Goal: Transaction & Acquisition: Purchase product/service

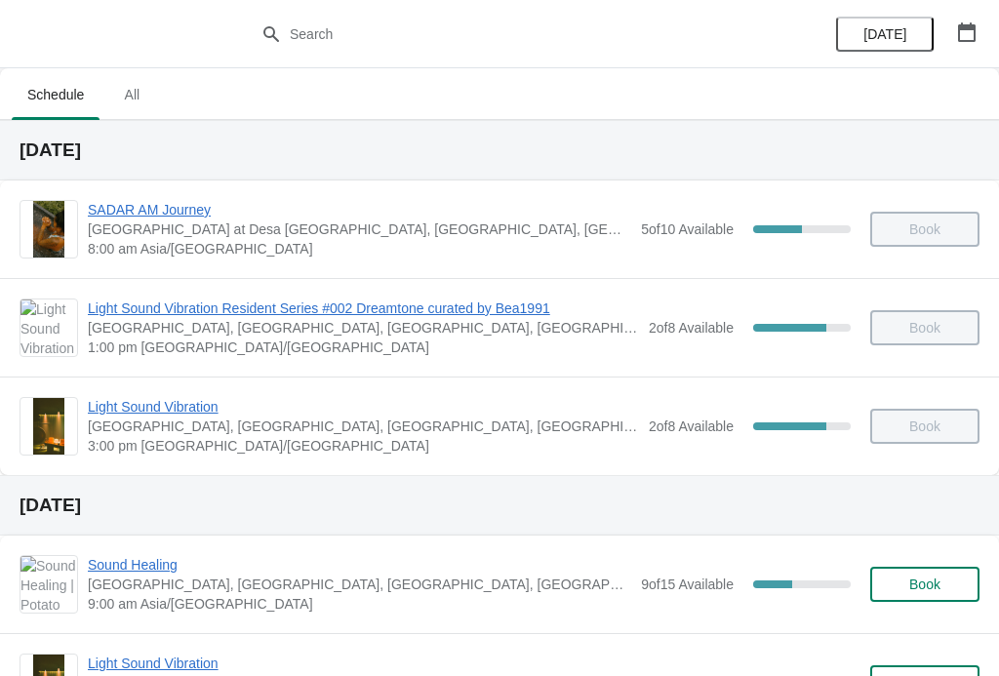
click at [154, 555] on span "Sound Healing" at bounding box center [359, 565] width 543 height 20
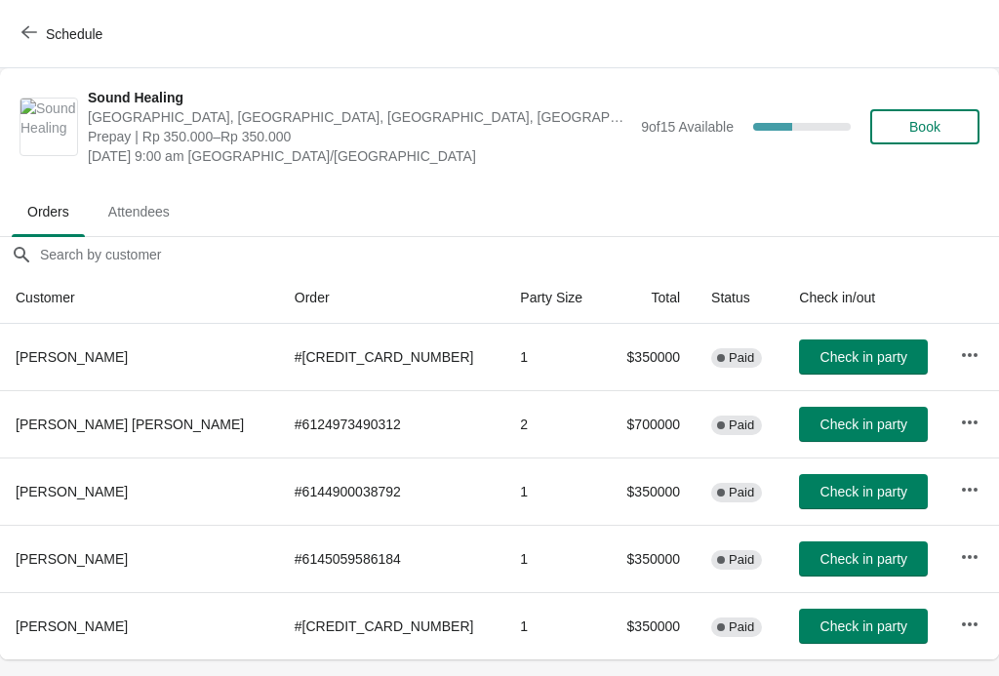
click at [967, 110] on button "Book" at bounding box center [924, 126] width 109 height 35
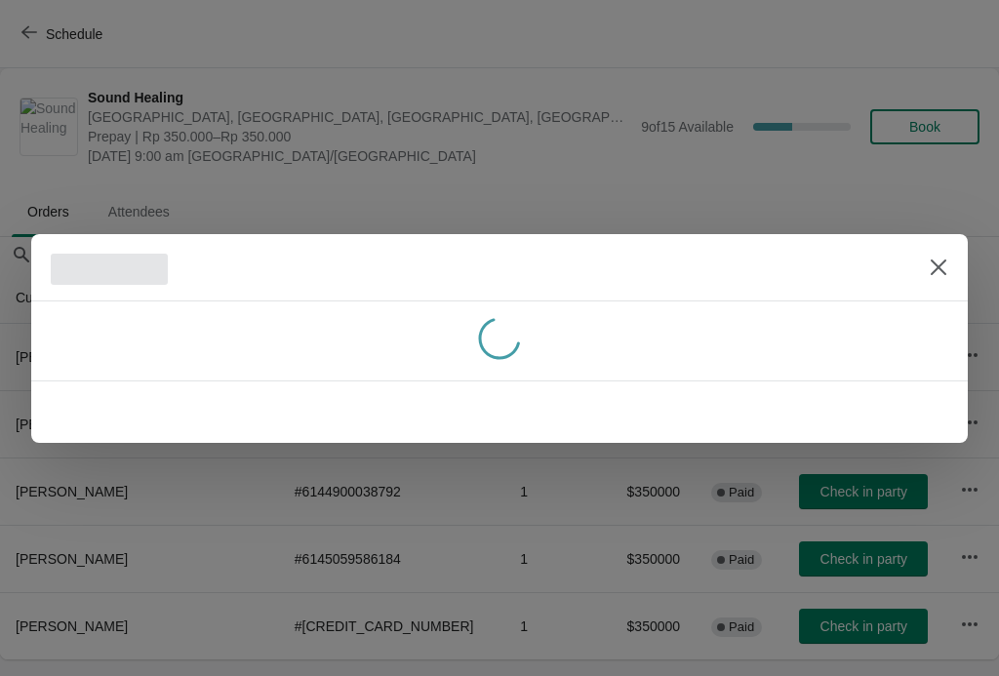
click at [959, 129] on div at bounding box center [499, 338] width 999 height 676
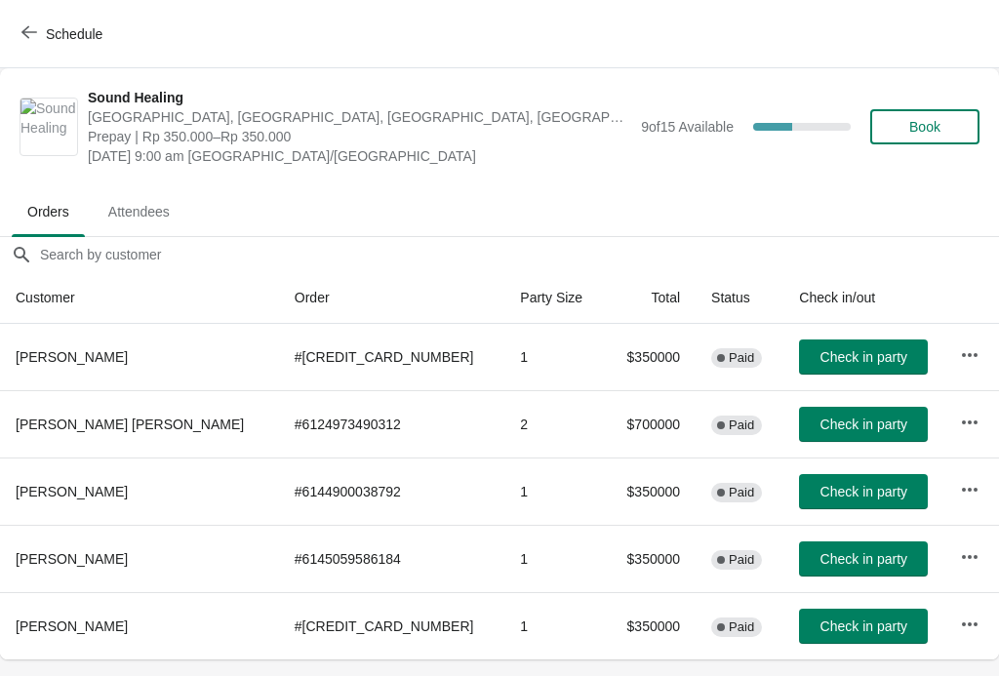
click at [930, 126] on span "Book" at bounding box center [924, 127] width 31 height 16
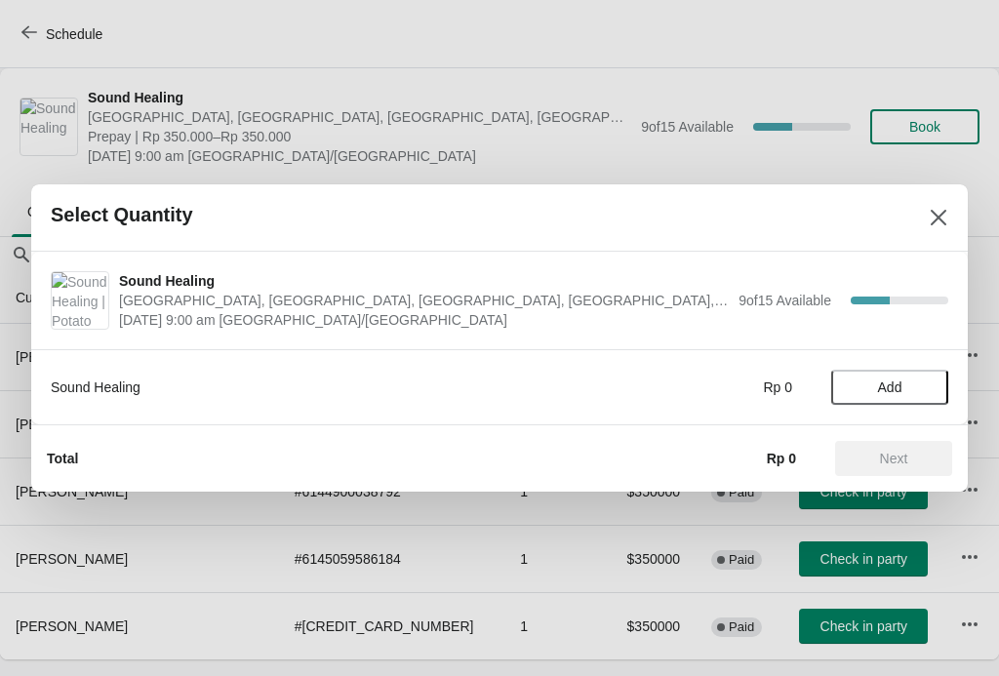
click at [874, 366] on div "Sound Healing Rp 0 Add" at bounding box center [499, 377] width 897 height 55
click at [926, 374] on button "Add" at bounding box center [889, 387] width 117 height 35
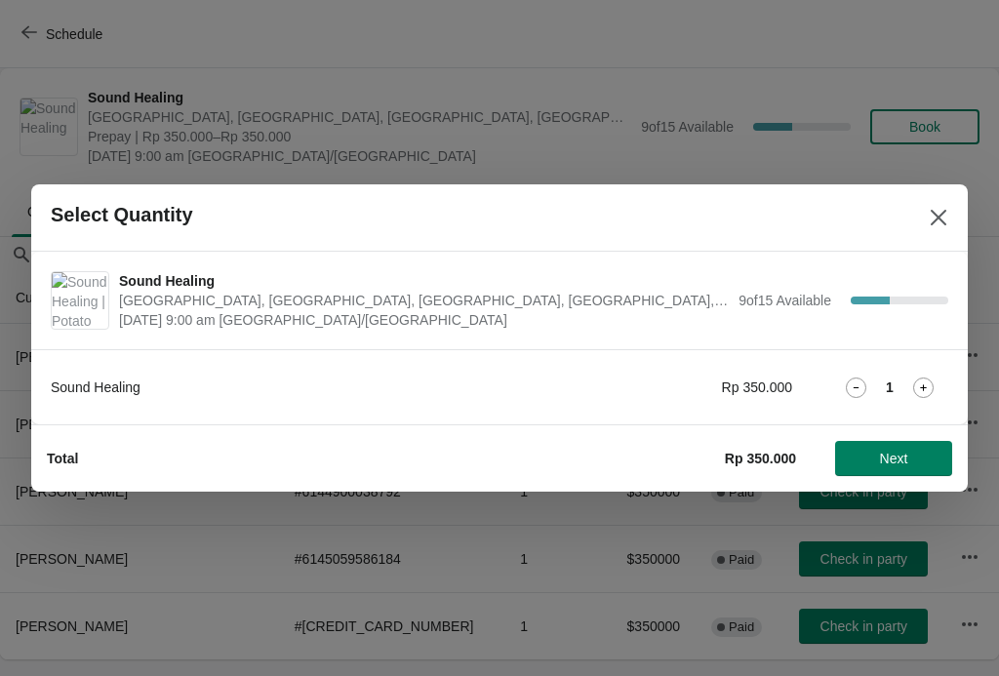
click at [908, 467] on button "Next" at bounding box center [893, 458] width 117 height 35
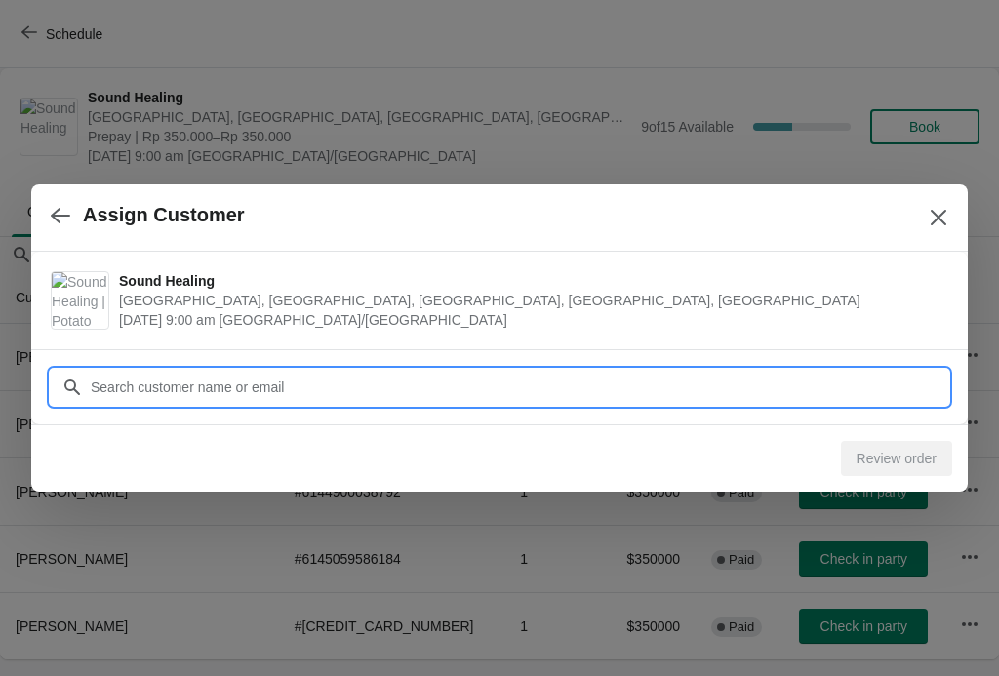
click at [267, 659] on div "Assign Customer Sound Healing Potato Head Suites & Studios, Jalan Petitenget, S…" at bounding box center [499, 659] width 999 height 0
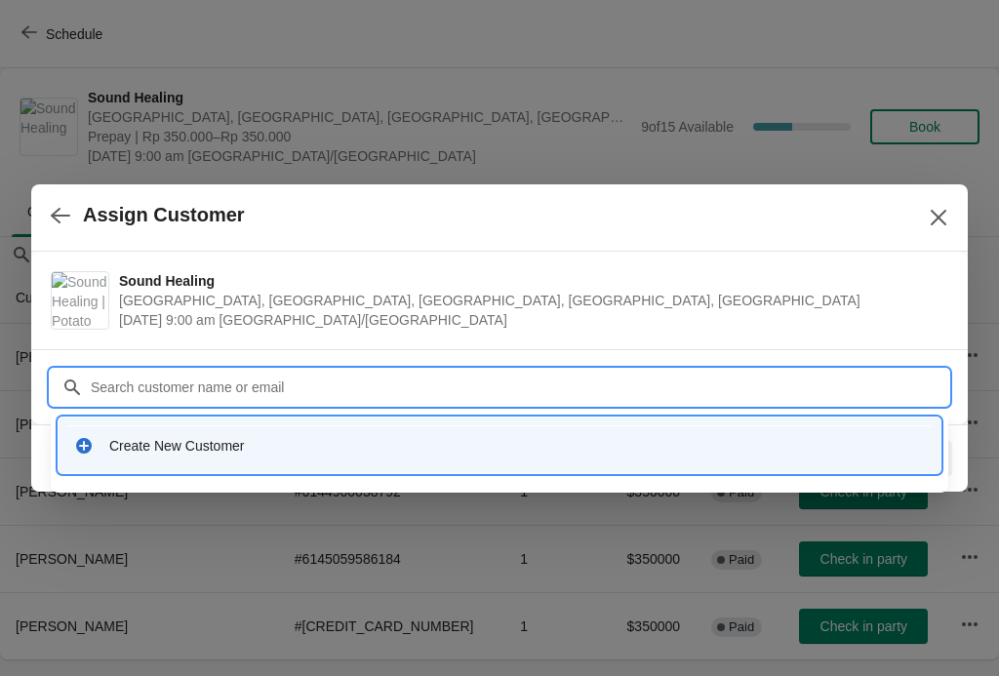
click at [855, 443] on div "Create New Customer" at bounding box center [516, 446] width 815 height 20
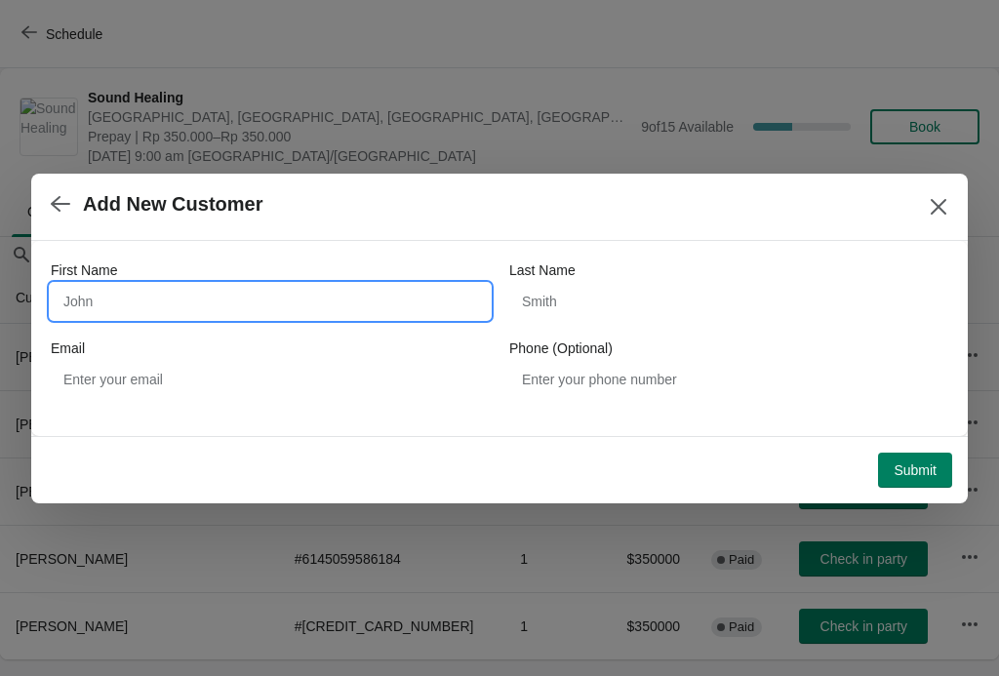
click at [174, 304] on input "First Name" at bounding box center [270, 301] width 439 height 35
type input "Boyu"
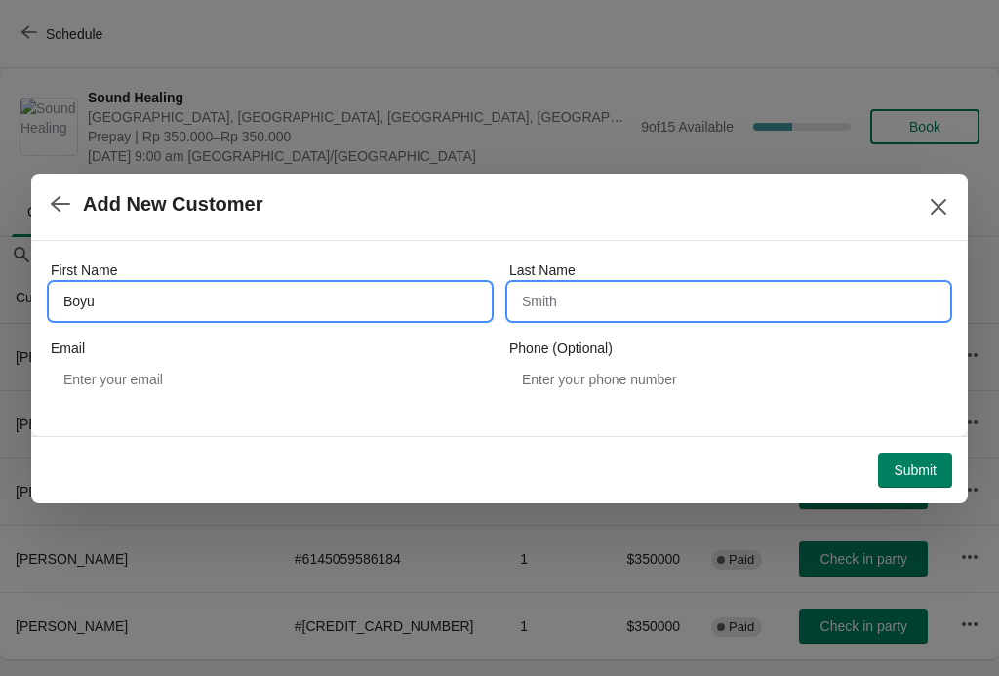
click at [743, 314] on input "Last Name" at bounding box center [728, 301] width 439 height 35
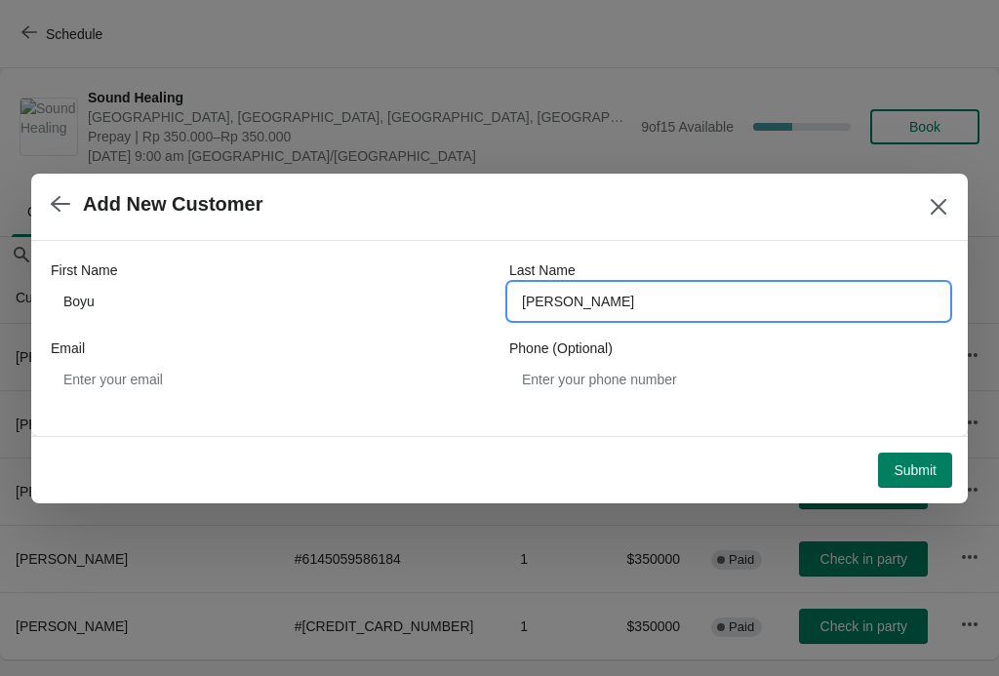
type input "Yao"
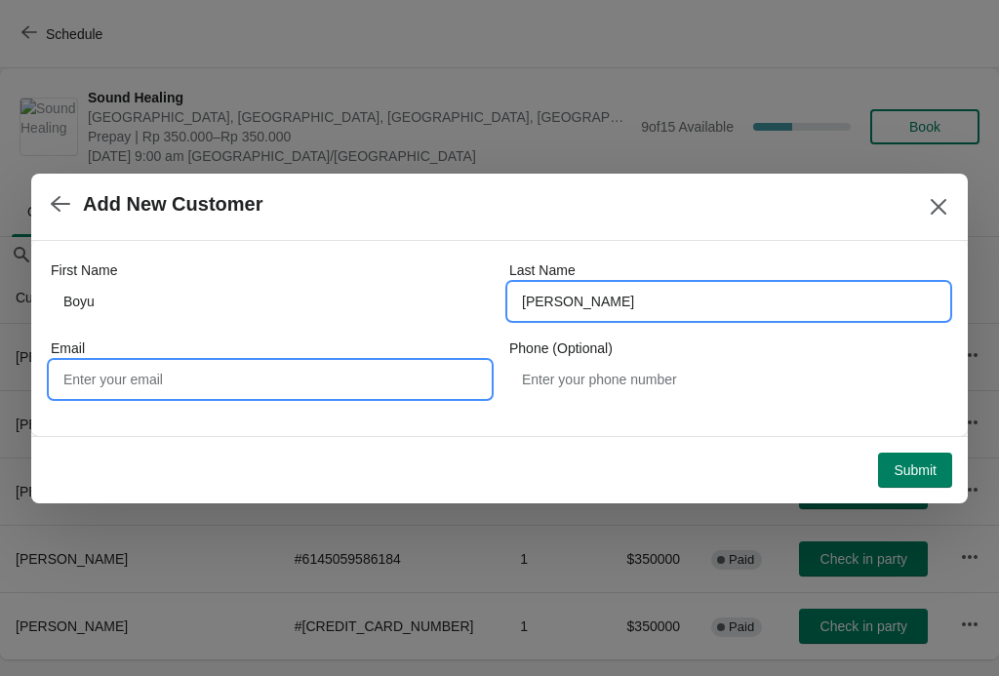
click at [81, 395] on input "Email" at bounding box center [270, 379] width 439 height 35
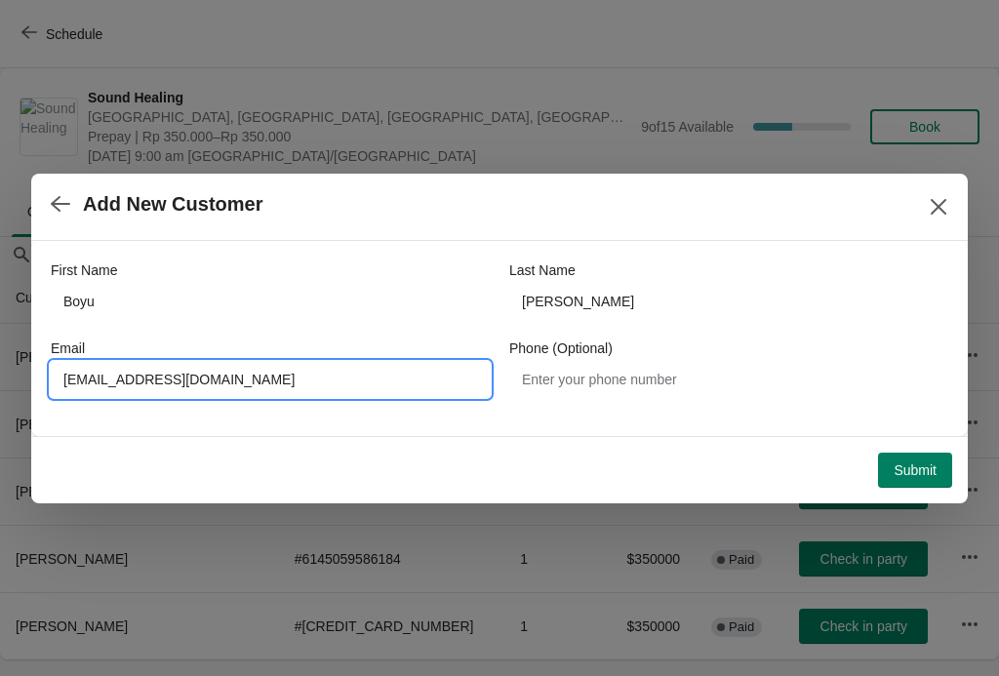
type input "326216937@qq.com"
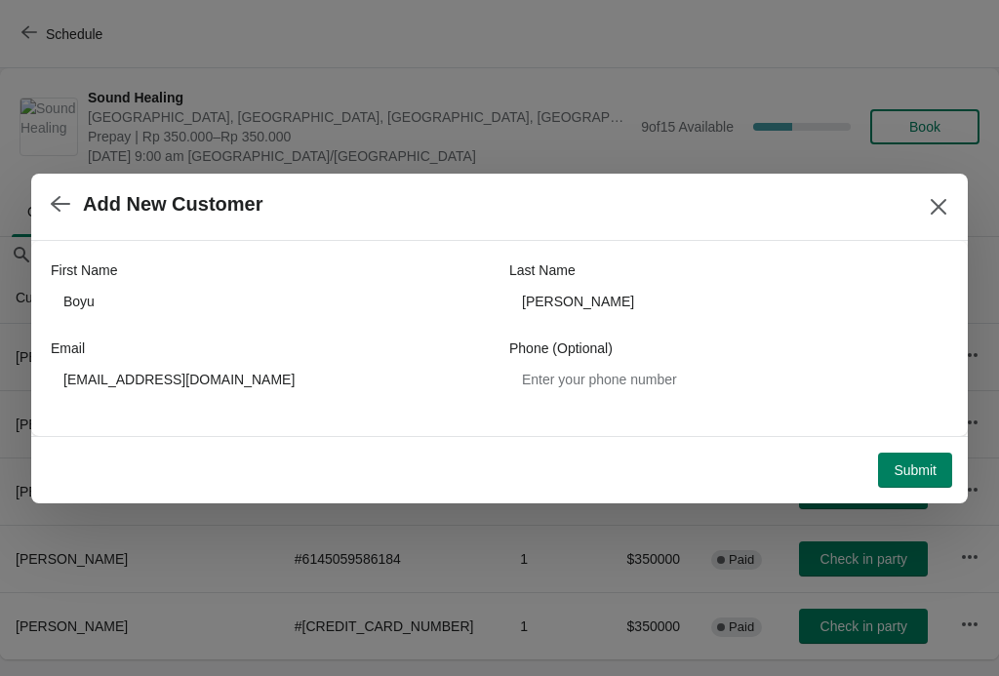
click at [919, 468] on span "Submit" at bounding box center [914, 470] width 43 height 16
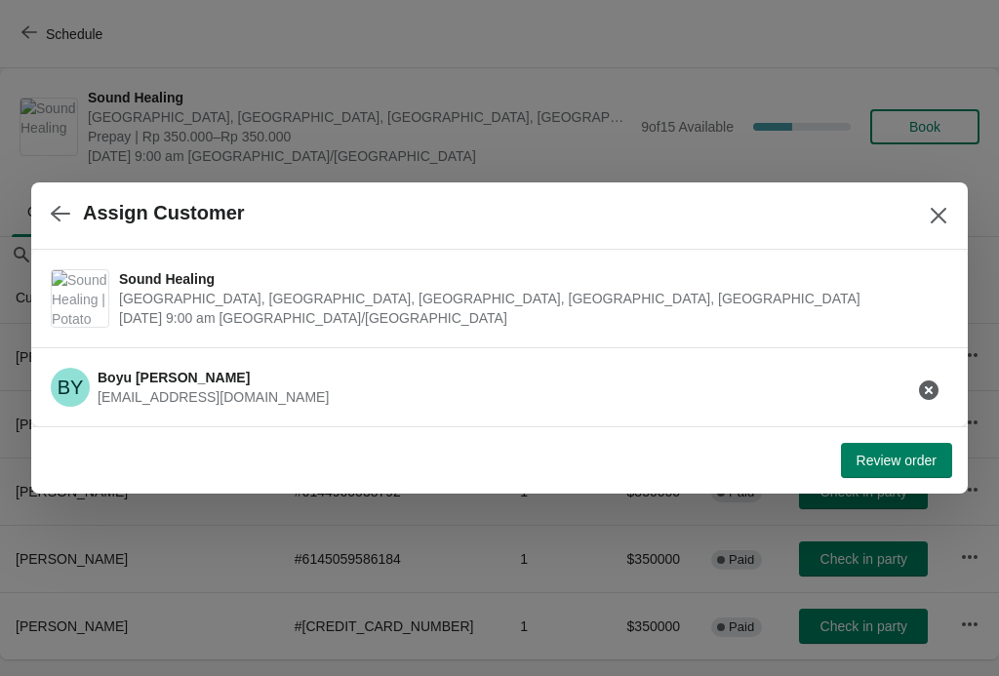
click at [912, 456] on span "Review order" at bounding box center [896, 460] width 80 height 16
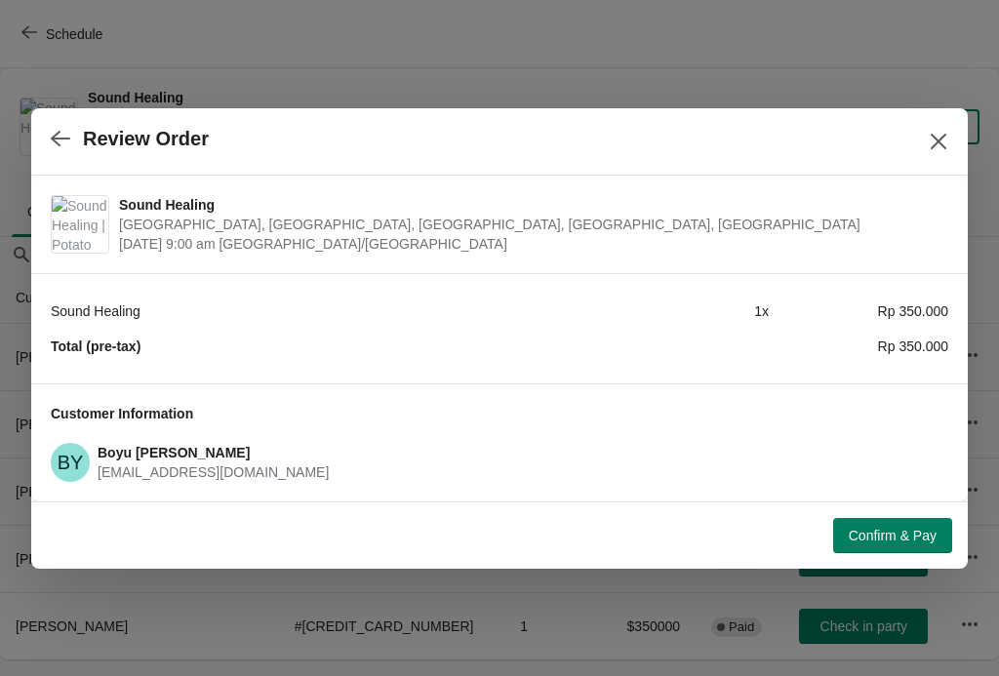
click at [909, 528] on span "Confirm & Pay" at bounding box center [892, 536] width 88 height 16
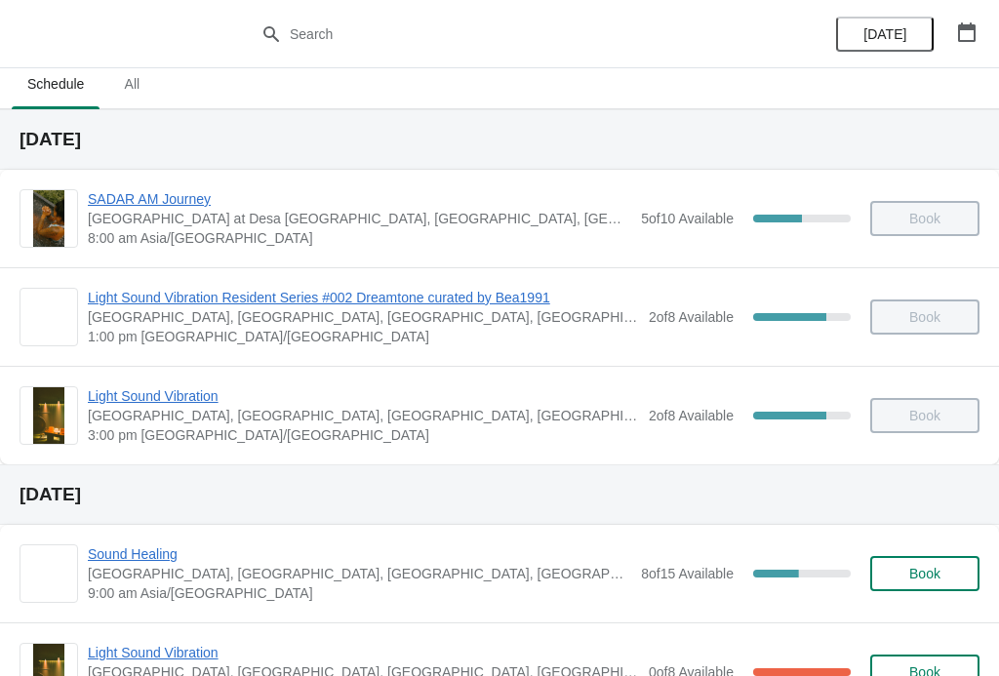
scroll to position [9, 0]
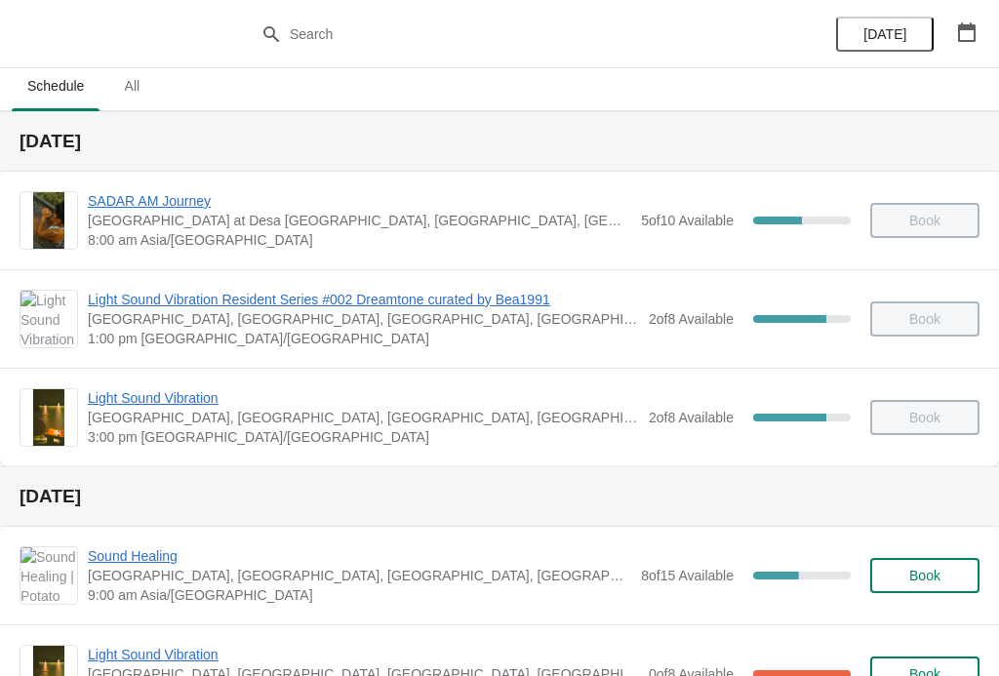
click at [153, 561] on span "Sound Healing" at bounding box center [359, 556] width 543 height 20
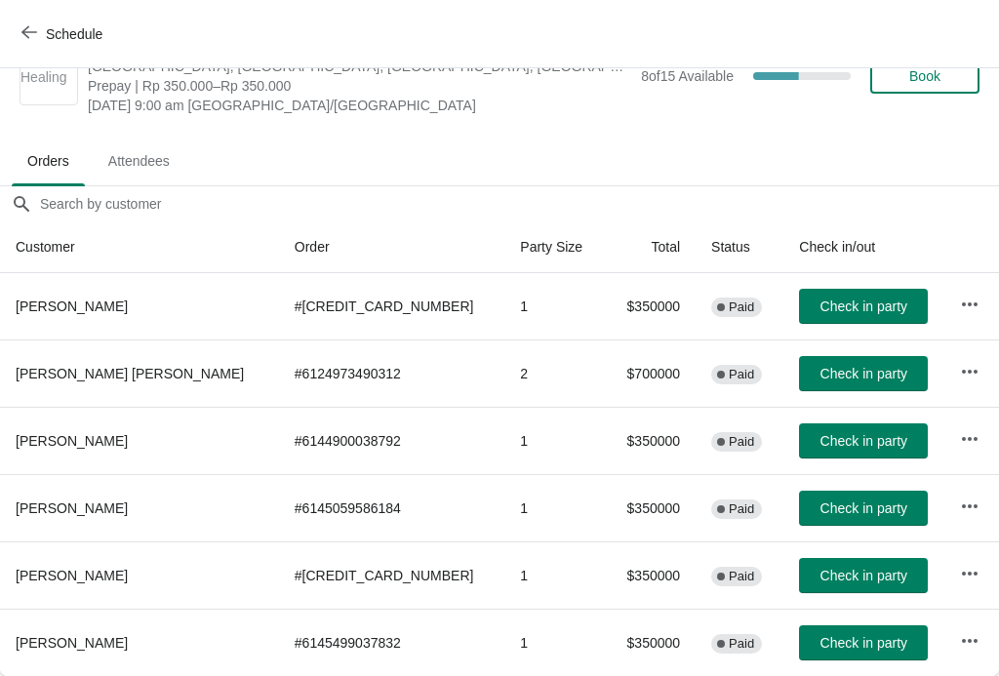
scroll to position [51, 0]
